Goal: Task Accomplishment & Management: Use online tool/utility

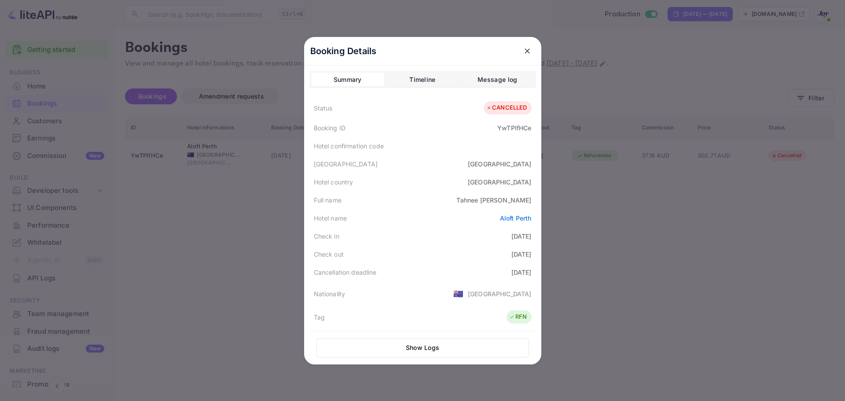
scroll to position [217, 0]
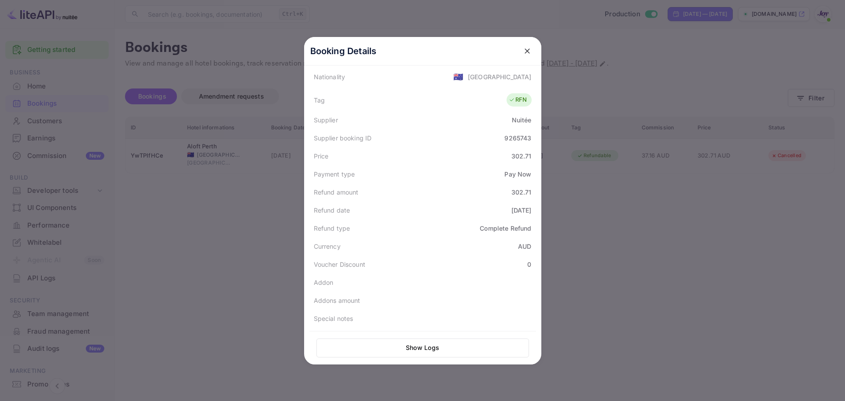
drag, startPoint x: 177, startPoint y: 228, endPoint x: 179, endPoint y: 219, distance: 8.5
click at [177, 228] on div at bounding box center [422, 200] width 845 height 401
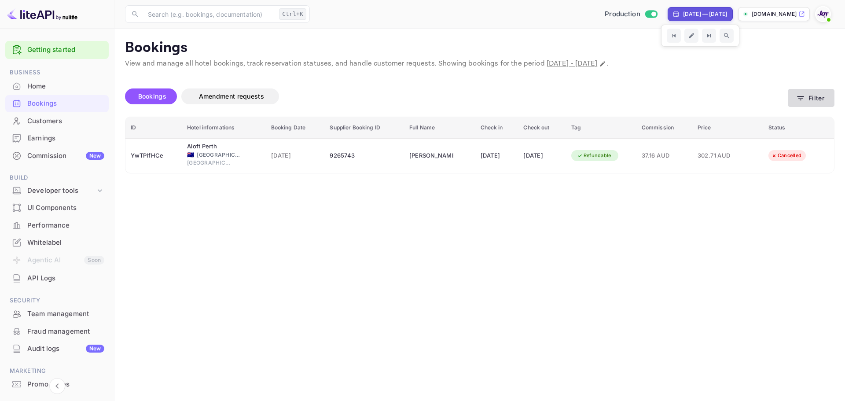
click at [805, 111] on div "Bookings Amendment requests Filter" at bounding box center [480, 98] width 710 height 37
click at [808, 103] on button "Filter" at bounding box center [811, 98] width 47 height 18
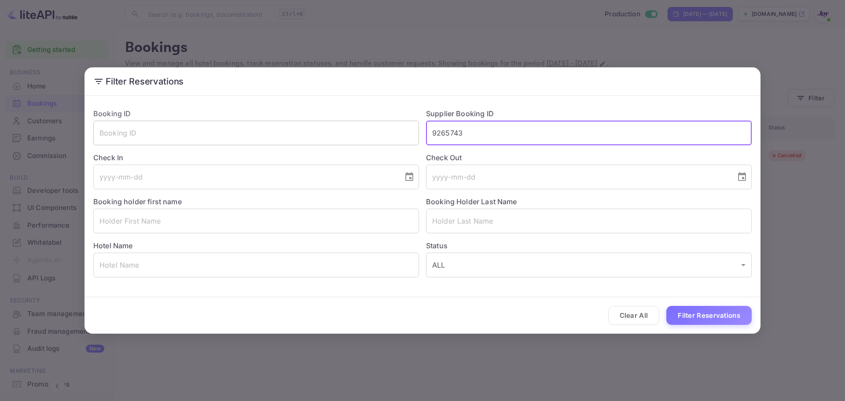
drag, startPoint x: 483, startPoint y: 134, endPoint x: 330, endPoint y: 137, distance: 152.4
click at [330, 137] on div "Booking ID ​ Supplier Booking ID 9265743 ​ Check In ​ Check Out ​ Booking holde…" at bounding box center [419, 189] width 666 height 176
click at [179, 223] on input "text" at bounding box center [256, 221] width 326 height 25
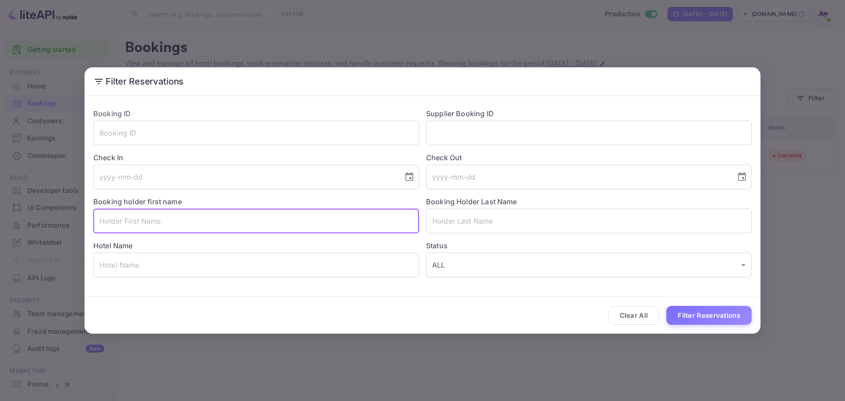
paste input "[PERSON_NAME]"
drag, startPoint x: 159, startPoint y: 230, endPoint x: 196, endPoint y: 238, distance: 38.3
click at [196, 238] on div "Booking ID ​ Supplier Booking ID ​ Check In ​ Check Out ​ Booking holder first …" at bounding box center [419, 189] width 666 height 176
type input "[PERSON_NAME]"
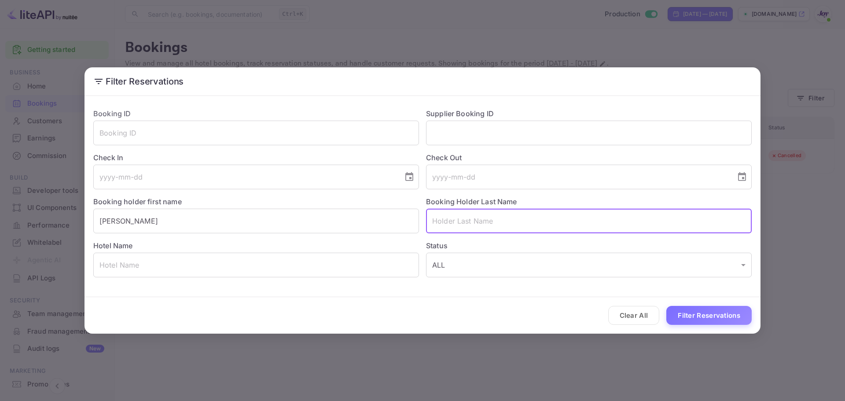
click at [447, 221] on input "text" at bounding box center [589, 221] width 326 height 25
paste input "[PERSON_NAME]"
drag, startPoint x: 461, startPoint y: 219, endPoint x: 393, endPoint y: 216, distance: 67.9
click at [393, 216] on div "Booking ID ​ Supplier Booking ID ​ Check In ​ Check Out ​ Booking holder first …" at bounding box center [419, 189] width 666 height 176
type input "[PERSON_NAME]"
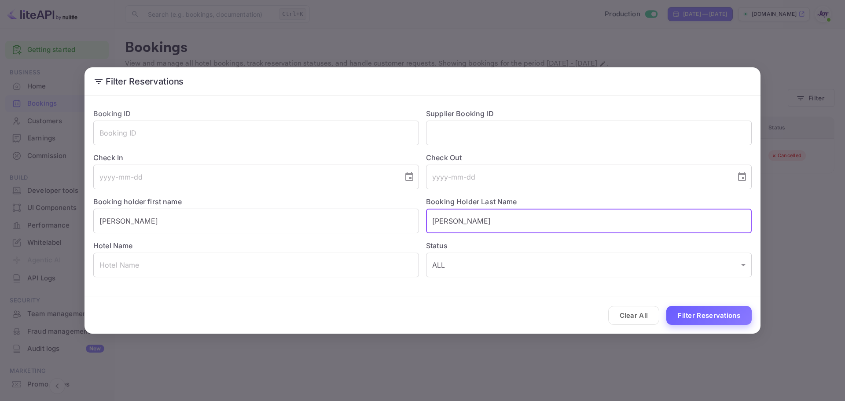
click at [716, 314] on button "Filter Reservations" at bounding box center [709, 315] width 85 height 19
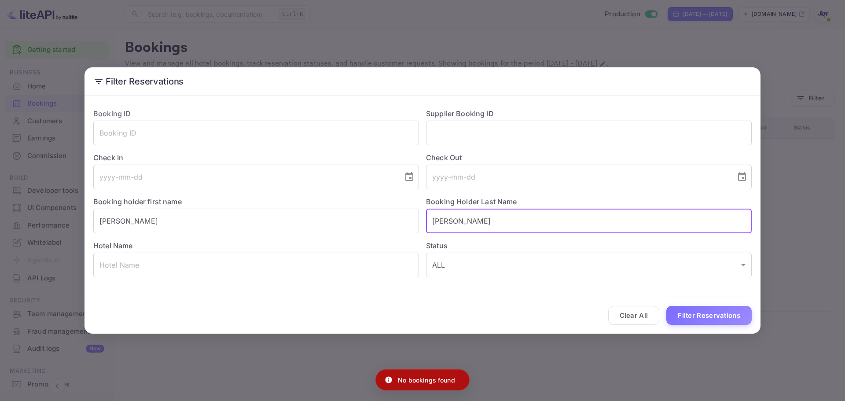
click at [510, 225] on input "[PERSON_NAME]" at bounding box center [589, 221] width 326 height 25
click at [226, 218] on input "[PERSON_NAME]" at bounding box center [256, 221] width 326 height 25
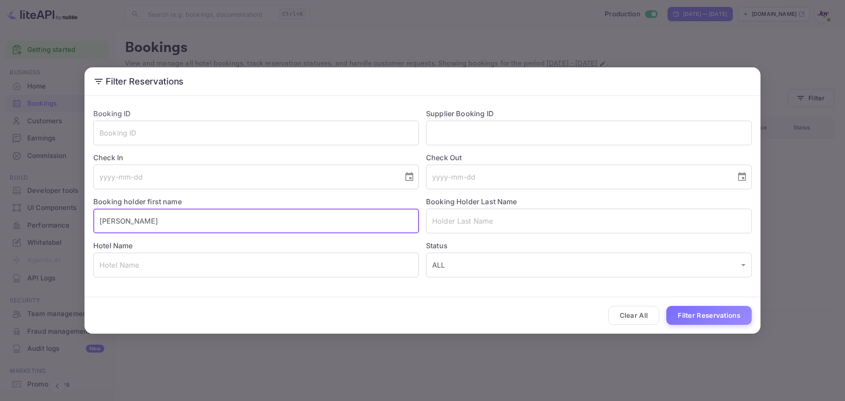
click at [226, 218] on input "[PERSON_NAME]" at bounding box center [256, 221] width 326 height 25
paste input "[PERSON_NAME]"
drag, startPoint x: 125, startPoint y: 218, endPoint x: 225, endPoint y: 231, distance: 100.7
click at [225, 231] on input "[PERSON_NAME]" at bounding box center [256, 221] width 326 height 25
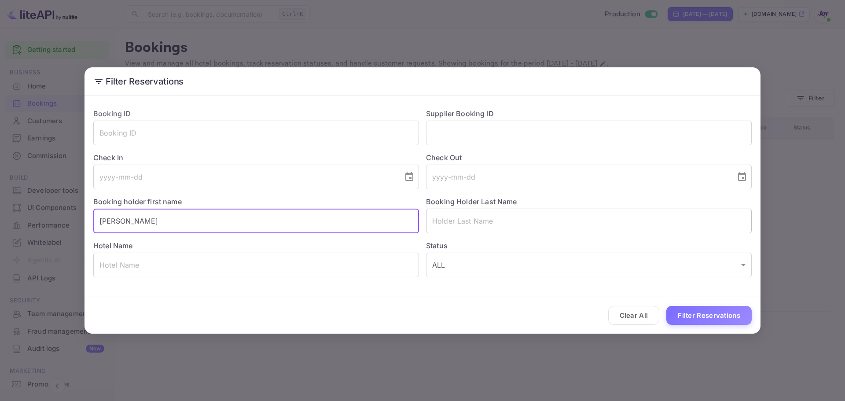
type input "[PERSON_NAME]"
click at [441, 221] on input "text" at bounding box center [589, 221] width 326 height 25
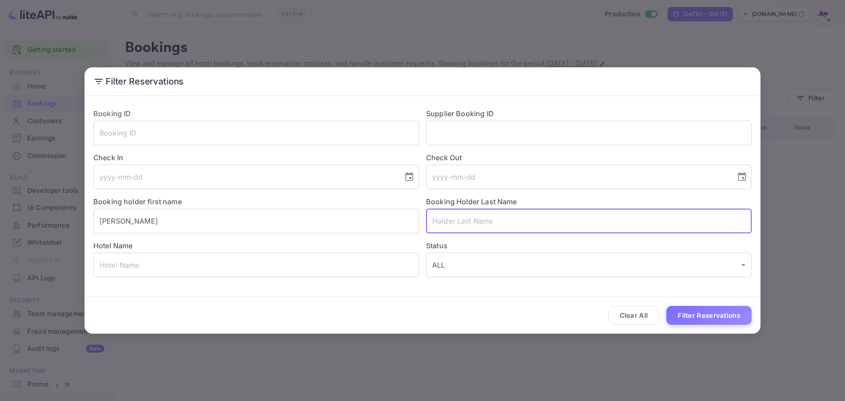
paste input "[PERSON_NAME]"
click at [461, 220] on input "[PERSON_NAME]" at bounding box center [589, 221] width 326 height 25
drag, startPoint x: 462, startPoint y: 220, endPoint x: 376, endPoint y: 213, distance: 86.6
click at [376, 213] on div "Booking ID ​ Supplier Booking ID ​ Check In ​ Check Out ​ Booking holder first …" at bounding box center [419, 189] width 666 height 176
type input "[PERSON_NAME]"
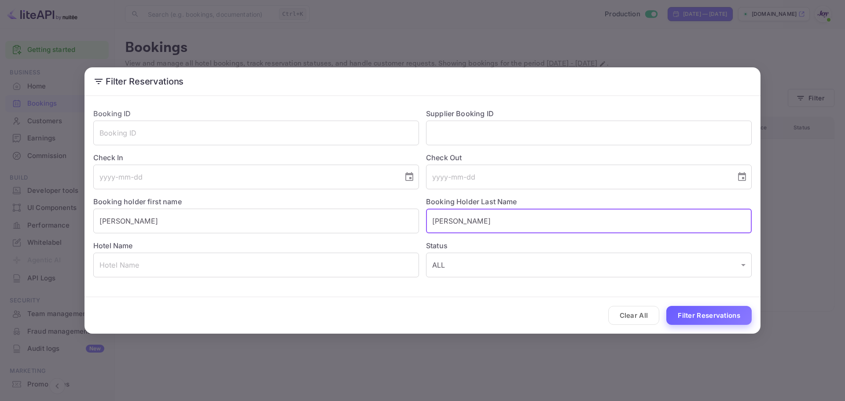
click at [702, 317] on button "Filter Reservations" at bounding box center [709, 315] width 85 height 19
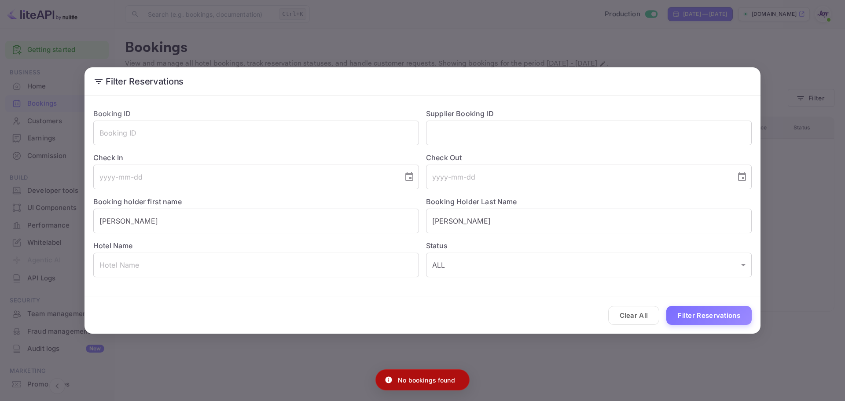
drag, startPoint x: 579, startPoint y: 354, endPoint x: 548, endPoint y: 310, distance: 53.4
click at [578, 355] on div "Filter Reservations Booking ID ​ Supplier Booking ID ​ Check In ​ Check Out ​ B…" at bounding box center [422, 200] width 845 height 401
